Goal: Information Seeking & Learning: Learn about a topic

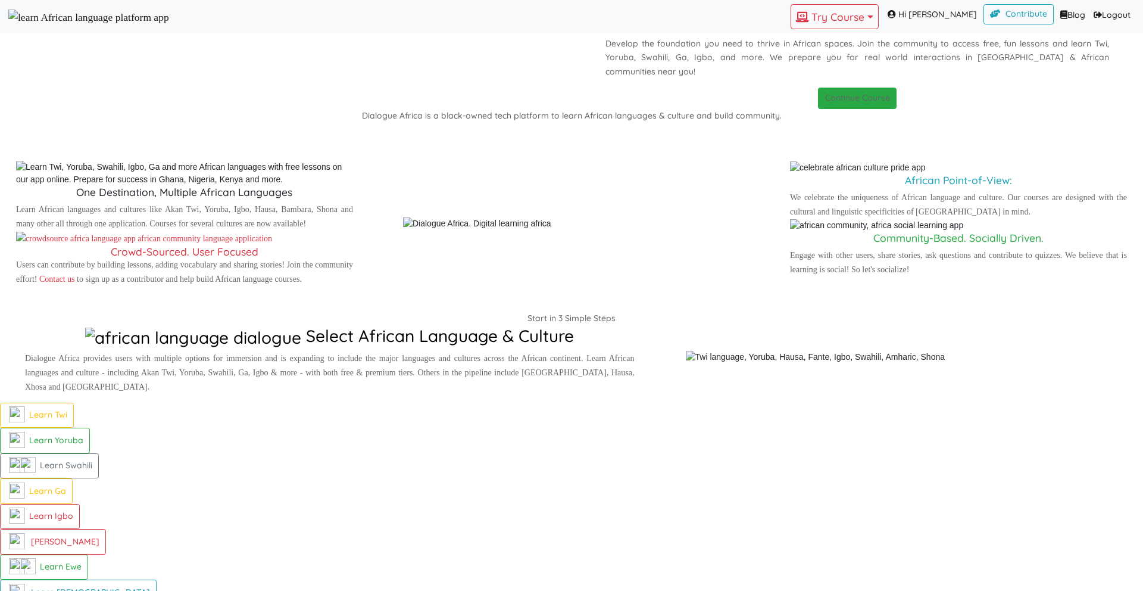
scroll to position [1062, 0]
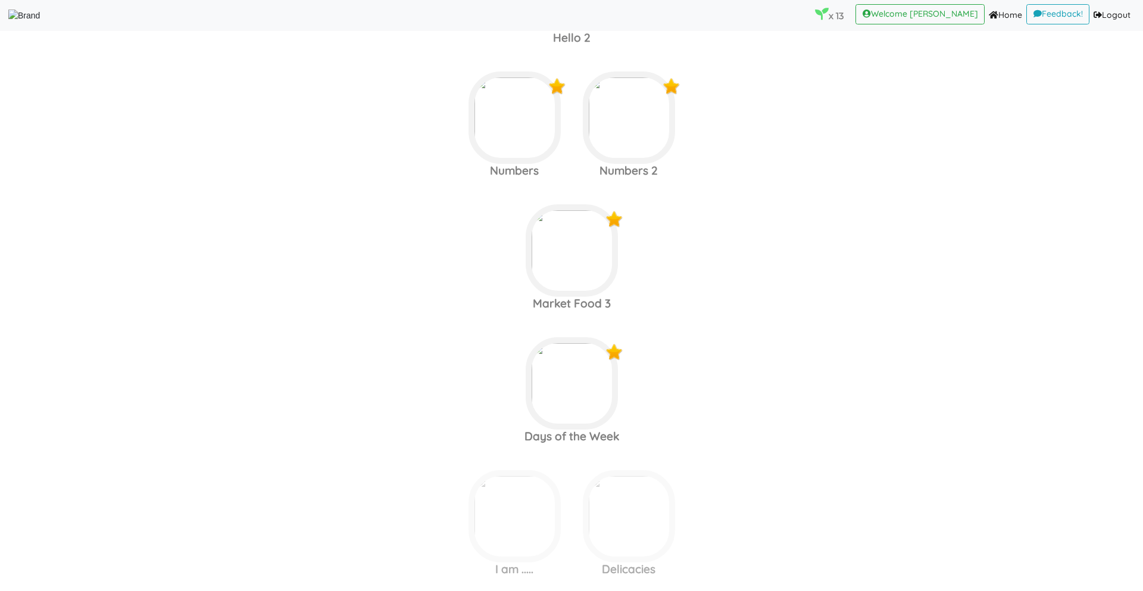
scroll to position [1927, 0]
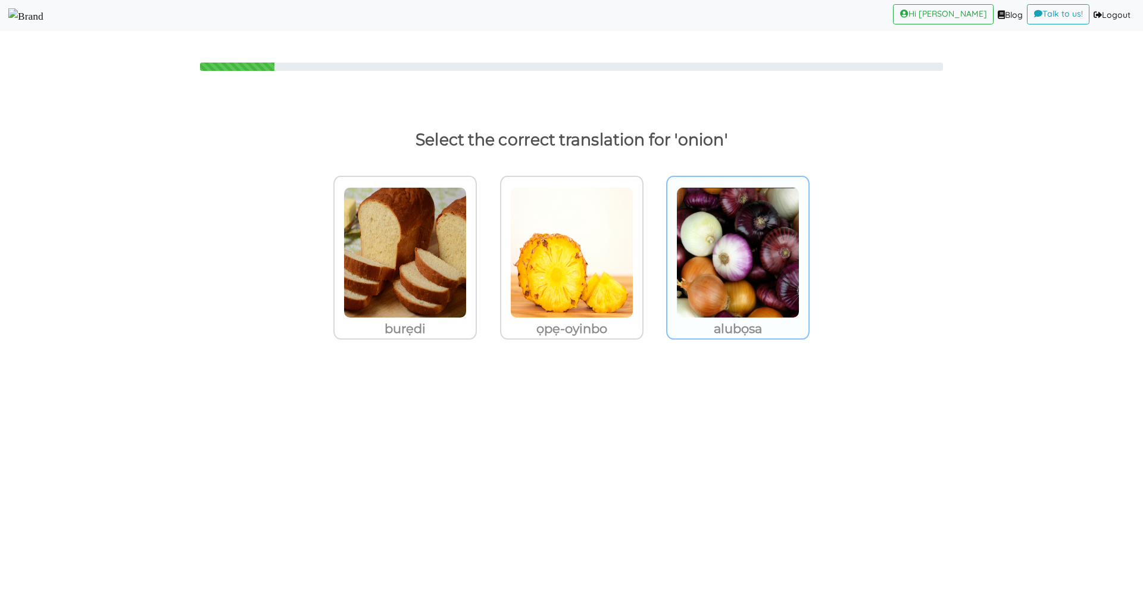
click at [467, 280] on img at bounding box center [405, 252] width 123 height 131
click at [485, 249] on input "alubọsa" at bounding box center [480, 245] width 9 height 9
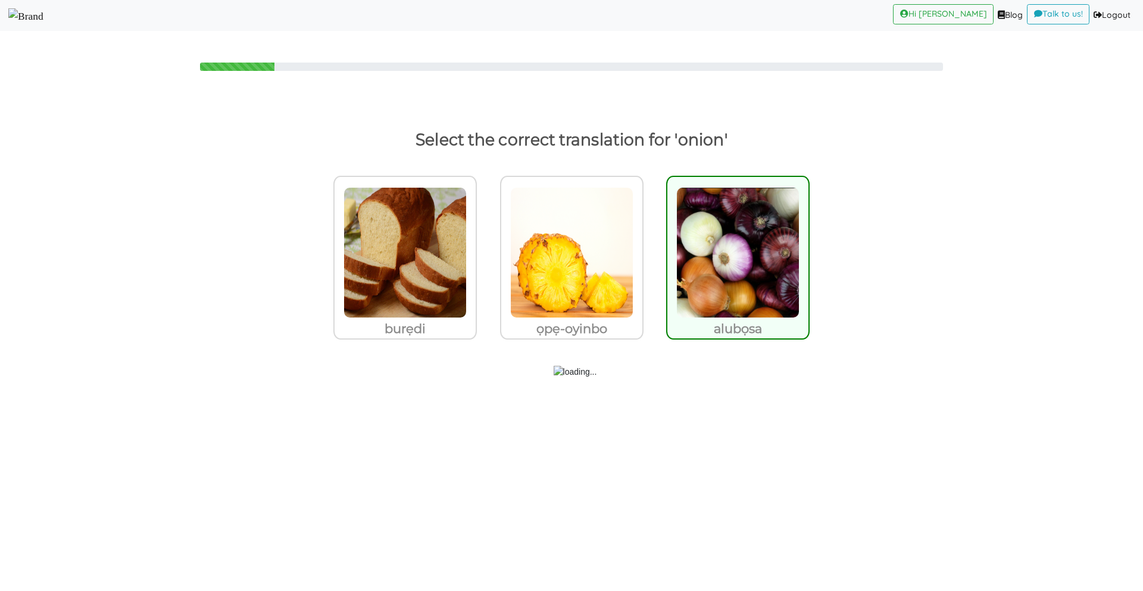
click at [43, 16] on img at bounding box center [25, 15] width 35 height 15
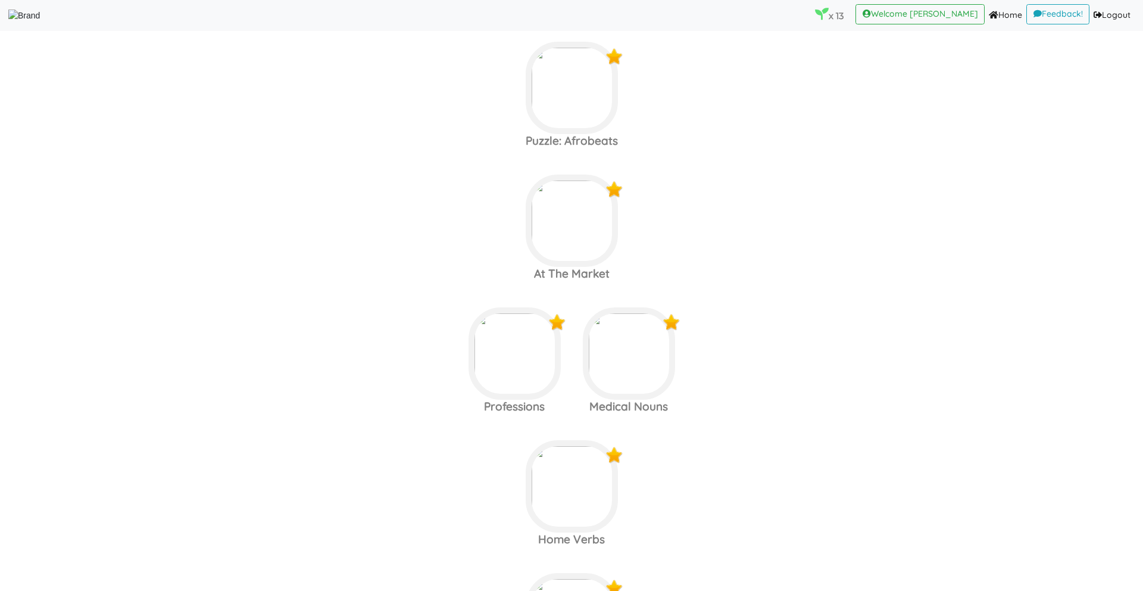
scroll to position [393, 0]
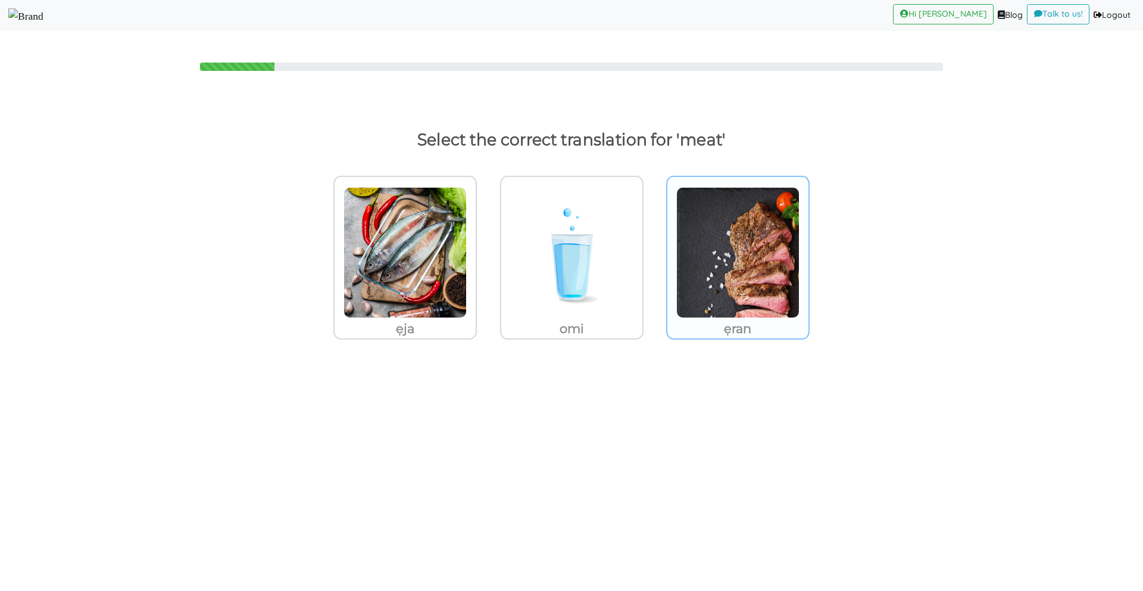
click at [467, 274] on img at bounding box center [405, 252] width 123 height 131
click at [485, 249] on input "ẹran" at bounding box center [480, 245] width 9 height 9
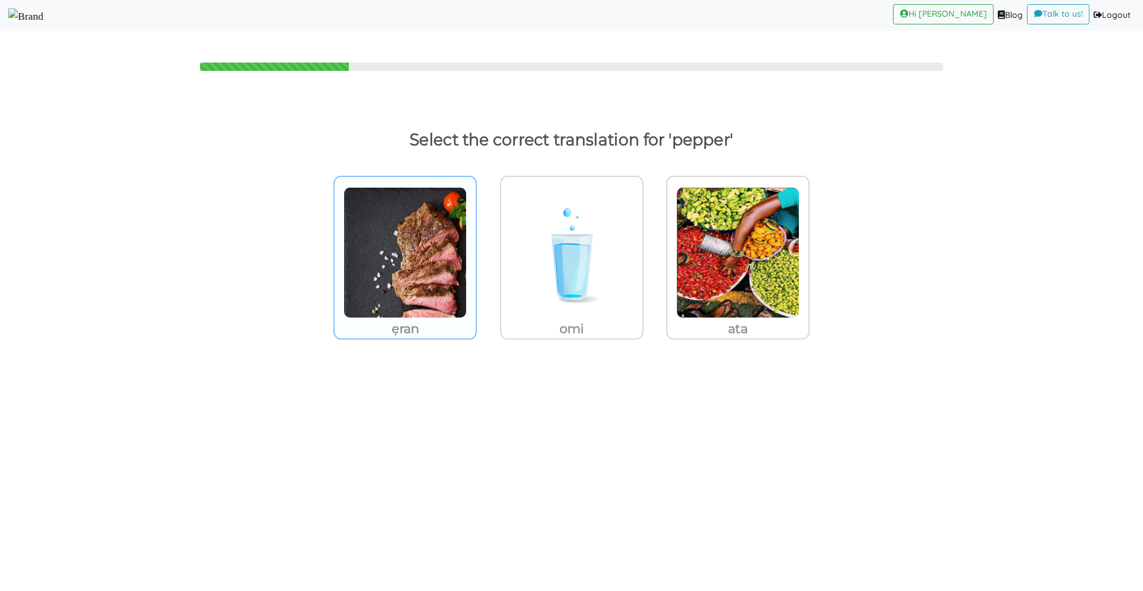
click at [373, 291] on img at bounding box center [405, 252] width 123 height 131
click at [476, 249] on input "ẹran" at bounding box center [480, 245] width 9 height 9
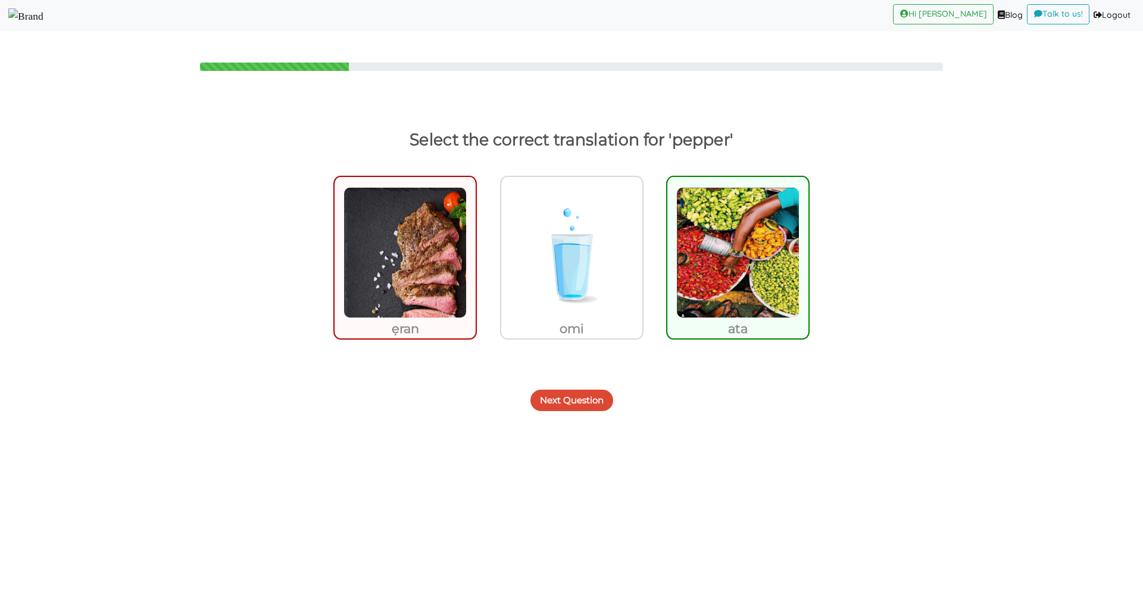
click at [576, 405] on button "Next Question" at bounding box center [571, 399] width 83 height 21
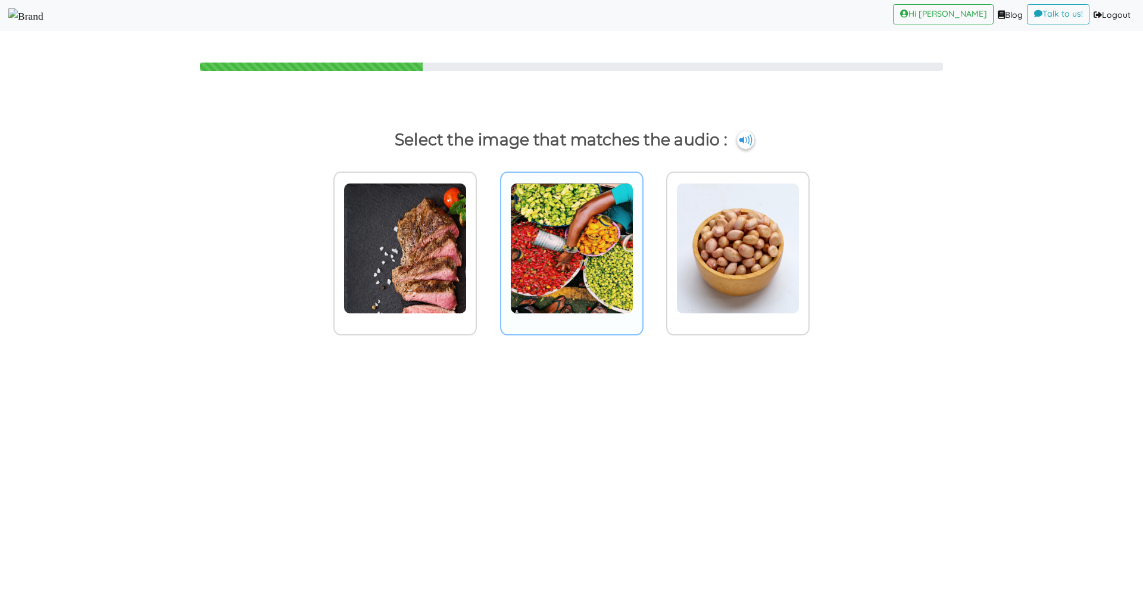
click at [467, 230] on img at bounding box center [405, 248] width 123 height 131
click at [485, 236] on input "radio" at bounding box center [480, 240] width 9 height 9
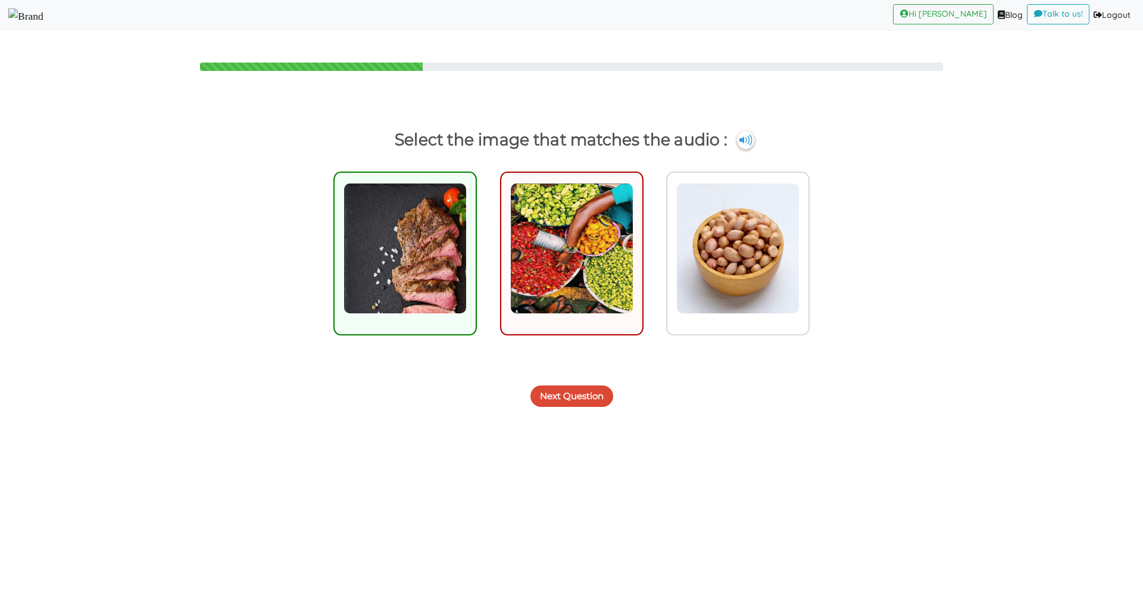
click at [43, 22] on img at bounding box center [25, 15] width 35 height 15
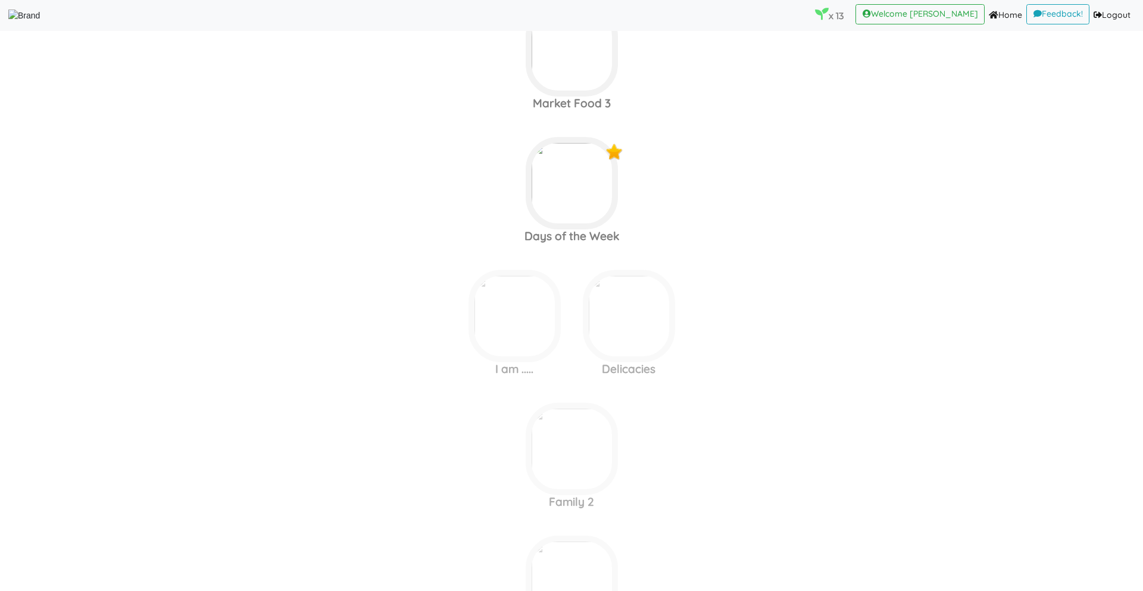
scroll to position [2051, 0]
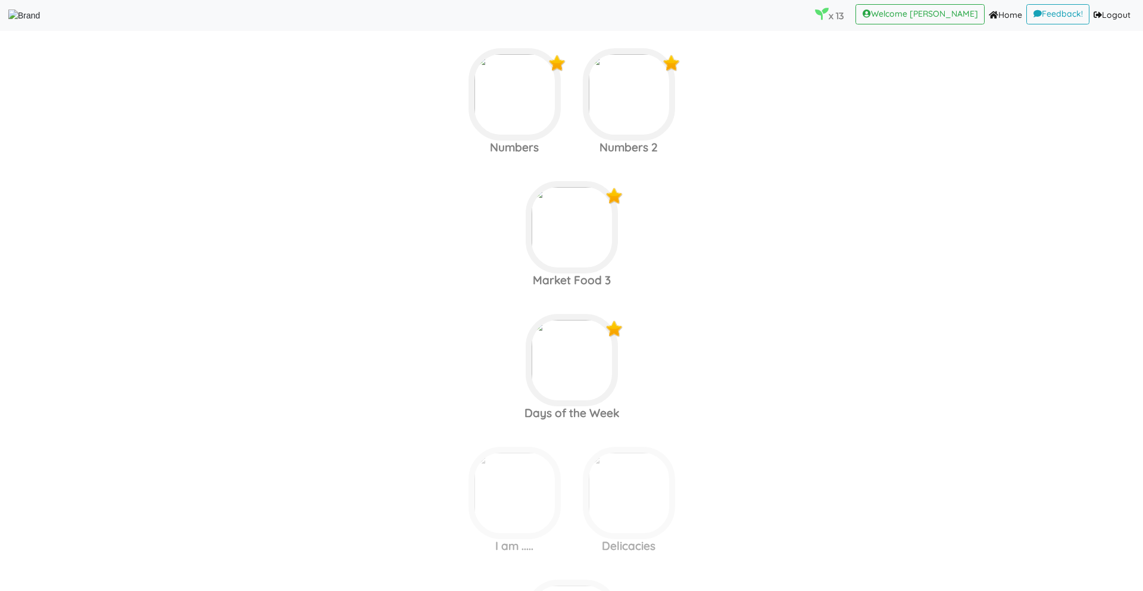
scroll to position [1818, 0]
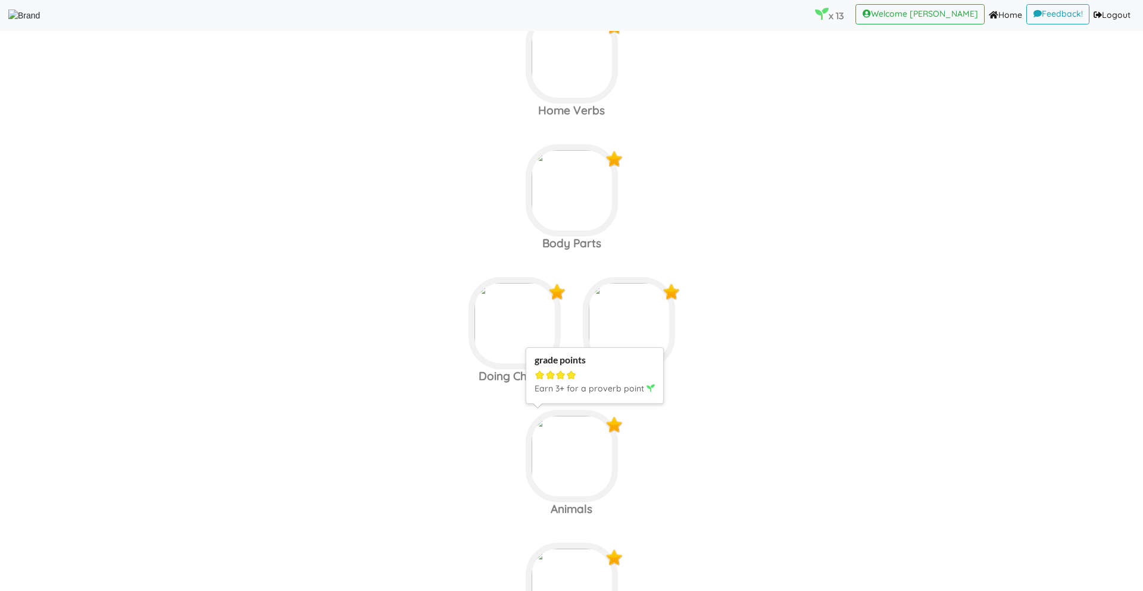
scroll to position [644, 0]
